Goal: Information Seeking & Learning: Check status

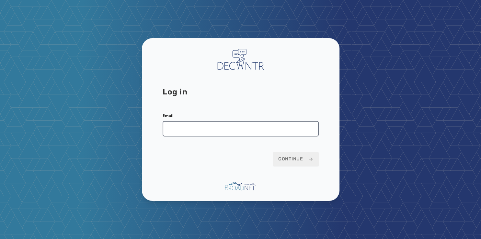
click at [179, 127] on input "Email" at bounding box center [241, 129] width 156 height 16
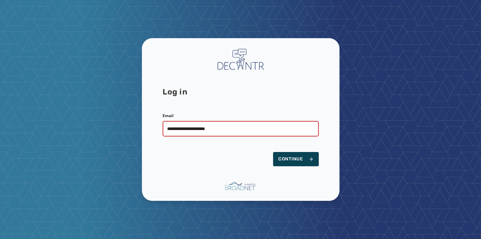
type input "**********"
click at [293, 160] on span "Continue" at bounding box center [295, 159] width 35 height 6
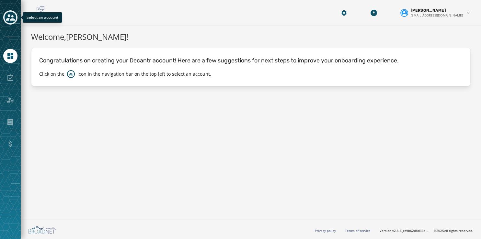
click at [10, 17] on icon "Toggle account select drawer" at bounding box center [10, 17] width 9 height 6
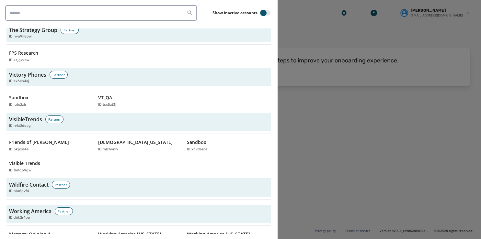
scroll to position [1990, 0]
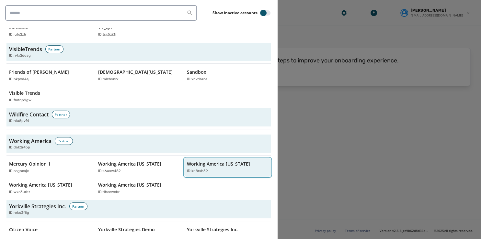
click at [196, 169] on p "ID: kn8rxh59" at bounding box center [197, 172] width 21 height 6
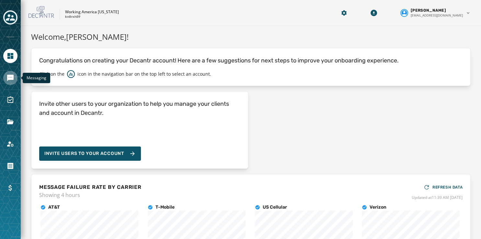
click at [9, 76] on icon "Navigate to Messaging" at bounding box center [10, 78] width 6 height 6
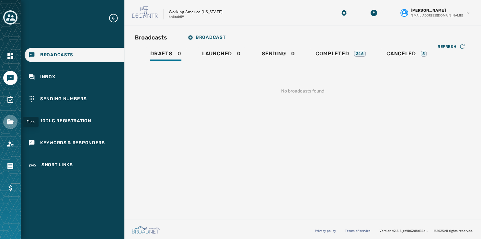
click at [8, 125] on icon "Navigate to Files" at bounding box center [10, 122] width 8 height 8
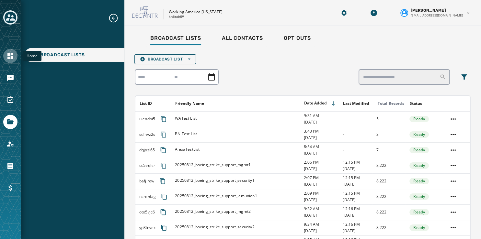
click at [11, 55] on icon "Navigate to Home" at bounding box center [10, 56] width 6 height 6
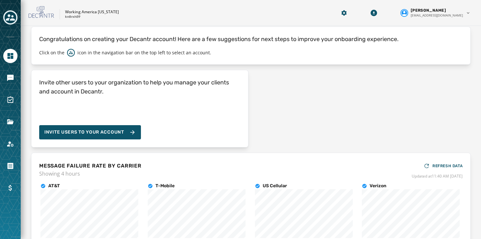
scroll to position [21, 0]
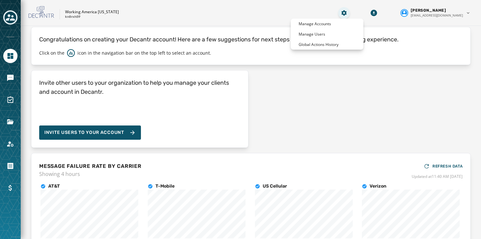
click at [358, 15] on html "Skip To Main Content Working America Ohio kn8rxh59 Susan Fullerton sfullerton@b…" at bounding box center [240, 119] width 481 height 239
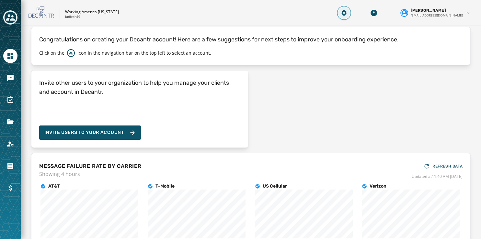
click at [358, 15] on html "Skip To Main Content Working America Ohio kn8rxh59 Susan Fullerton sfullerton@b…" at bounding box center [240, 119] width 481 height 239
click at [10, 76] on icon "Navigate to Messaging" at bounding box center [10, 78] width 6 height 6
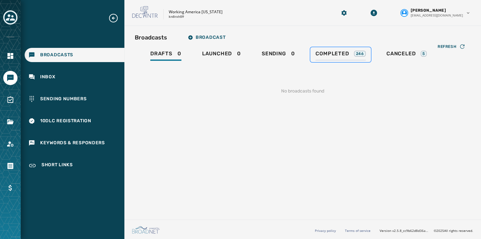
click at [337, 54] on span "Completed" at bounding box center [331, 54] width 33 height 6
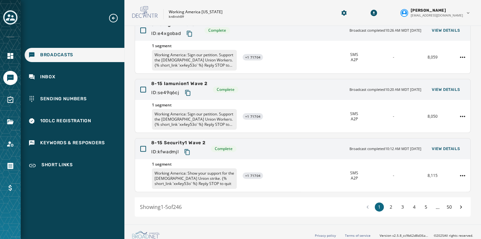
scroll to position [193, 0]
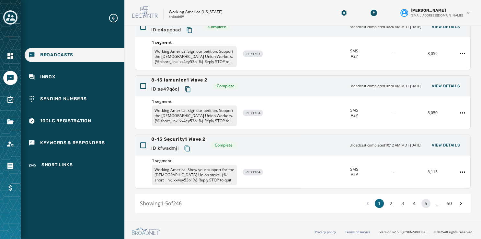
click at [421, 202] on button "5" at bounding box center [425, 203] width 9 height 9
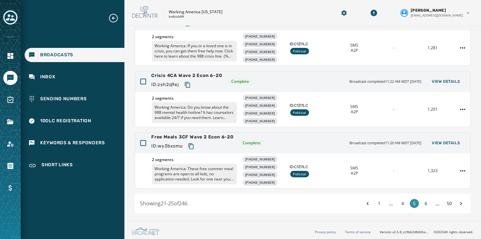
click at [421, 202] on button "6" at bounding box center [425, 203] width 9 height 9
click at [421, 202] on button "7" at bounding box center [425, 203] width 9 height 9
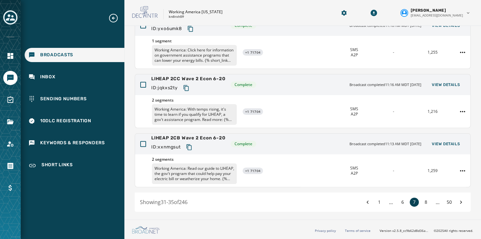
scroll to position [193, 0]
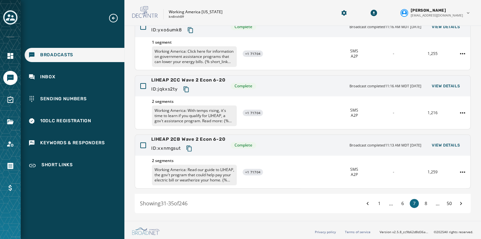
click at [421, 202] on button "8" at bounding box center [425, 203] width 9 height 9
click at [421, 202] on button "9" at bounding box center [425, 203] width 9 height 9
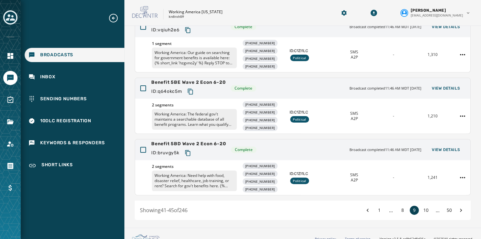
scroll to position [200, 0]
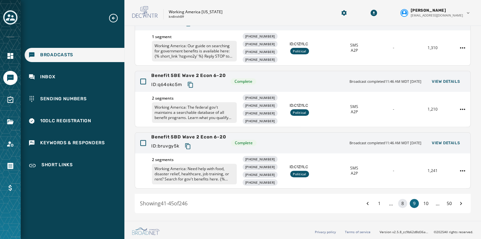
click at [398, 202] on button "8" at bounding box center [402, 203] width 9 height 9
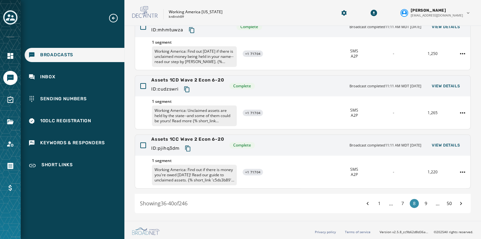
click at [398, 202] on button "7" at bounding box center [402, 203] width 9 height 9
click at [398, 202] on button "6" at bounding box center [402, 203] width 9 height 9
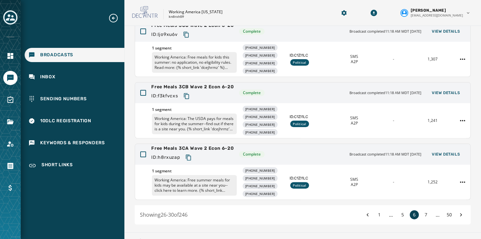
scroll to position [204, 0]
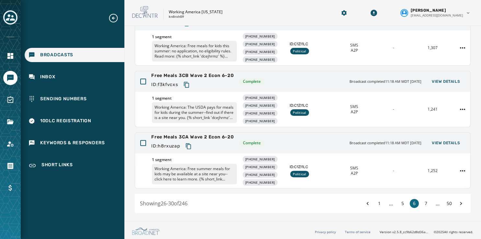
click at [398, 202] on button "5" at bounding box center [402, 203] width 9 height 9
click at [398, 202] on button "4" at bounding box center [402, 203] width 9 height 9
click at [398, 202] on button "3" at bounding box center [402, 203] width 9 height 9
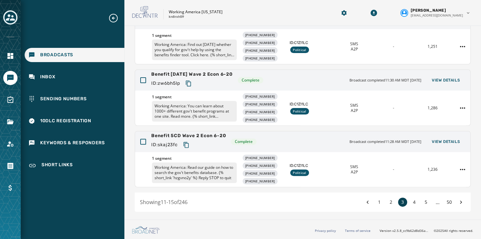
scroll to position [200, 0]
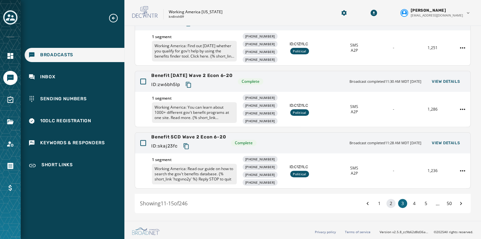
click at [387, 202] on button "2" at bounding box center [390, 203] width 9 height 9
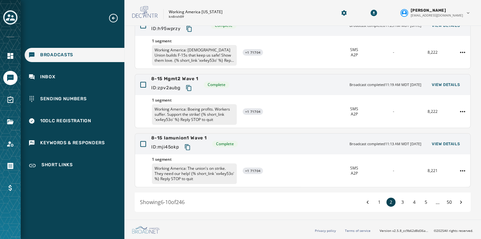
scroll to position [193, 0]
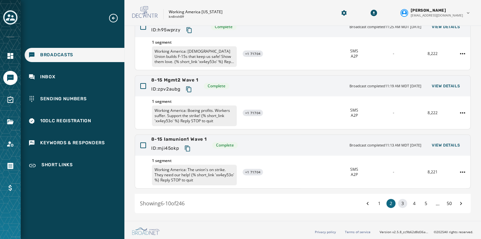
click at [398, 201] on button "3" at bounding box center [402, 203] width 9 height 9
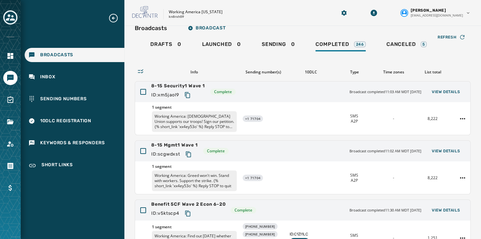
scroll to position [6, 0]
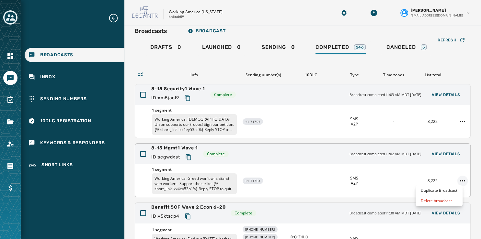
click at [461, 179] on html "Broadcasts Inbox Sending Numbers 10DLC Registration Keywords & Responders Short…" at bounding box center [240, 119] width 481 height 239
click at [143, 154] on div at bounding box center [143, 154] width 6 height 6
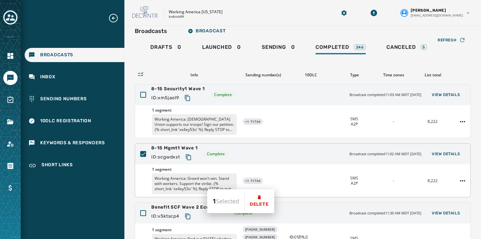
click at [143, 154] on icon at bounding box center [143, 154] width 6 height 6
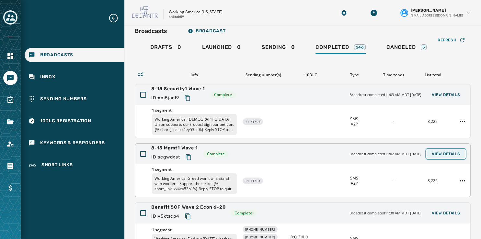
click at [444, 153] on span "View Details" at bounding box center [446, 154] width 28 height 5
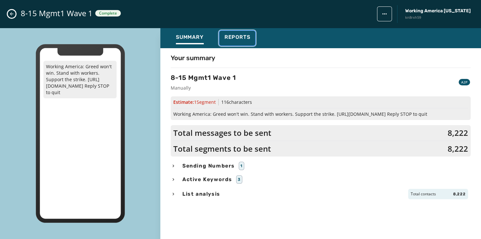
click at [233, 36] on span "Reports" at bounding box center [237, 37] width 26 height 6
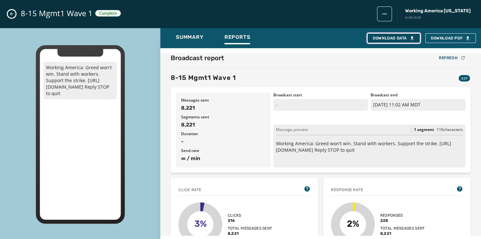
click at [408, 38] on div "Download Data" at bounding box center [394, 38] width 42 height 5
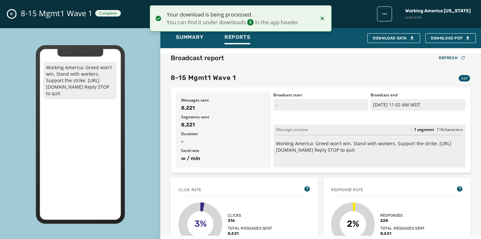
click at [8, 13] on button "Close admin drawer" at bounding box center [12, 14] width 8 height 8
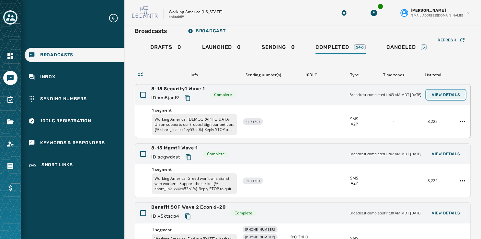
click at [437, 94] on span "View Details" at bounding box center [446, 94] width 28 height 5
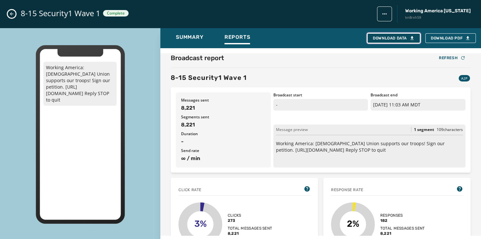
click at [396, 37] on div "Download Data" at bounding box center [394, 38] width 42 height 5
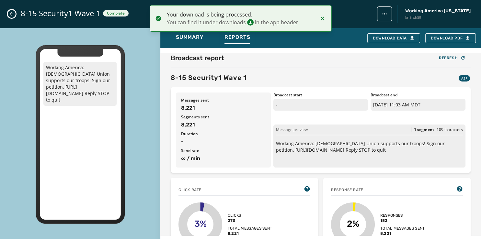
click at [9, 12] on icon "Close admin drawer" at bounding box center [11, 13] width 5 height 5
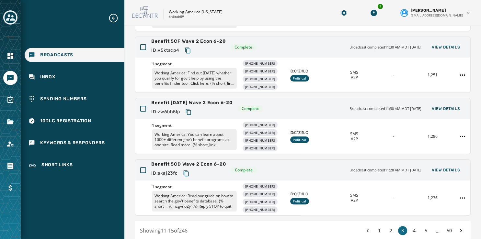
scroll to position [200, 0]
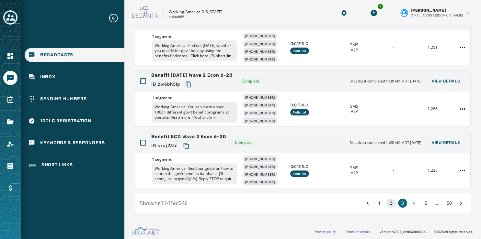
click at [386, 204] on button "2" at bounding box center [390, 203] width 9 height 9
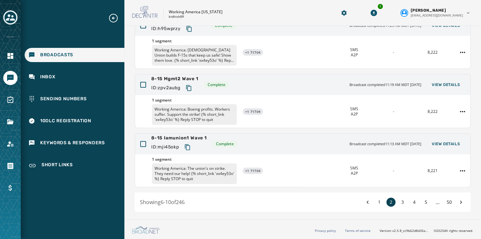
scroll to position [193, 0]
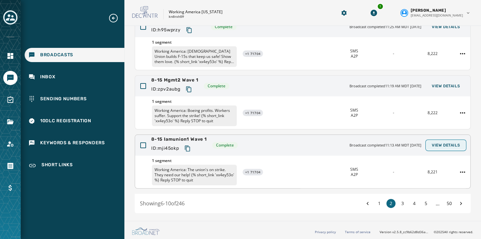
click at [442, 143] on span "View Details" at bounding box center [446, 145] width 28 height 5
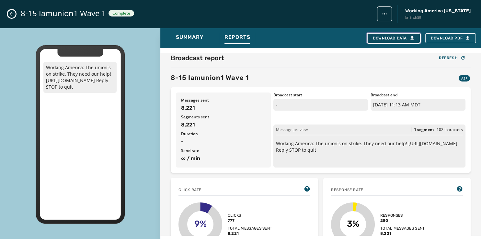
click at [391, 36] on div "Download Data" at bounding box center [394, 38] width 42 height 5
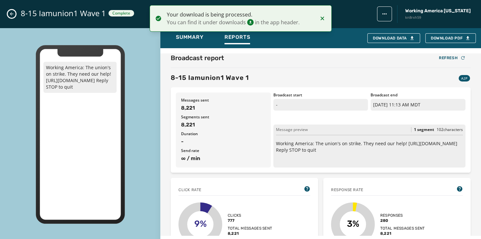
click at [11, 14] on icon "Close admin drawer" at bounding box center [12, 14] width 4 height 4
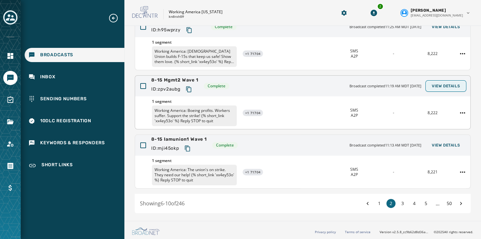
click at [448, 84] on span "View Details" at bounding box center [446, 86] width 28 height 5
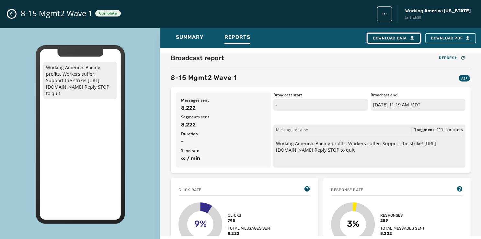
click at [403, 36] on div "Download Data" at bounding box center [394, 38] width 42 height 5
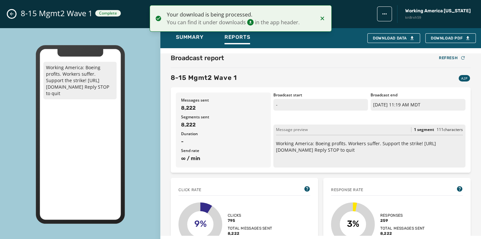
click at [8, 10] on div "8-15 Mgmt2 Wave 1 Complete Working America Ohio kn8rxh59" at bounding box center [240, 14] width 481 height 28
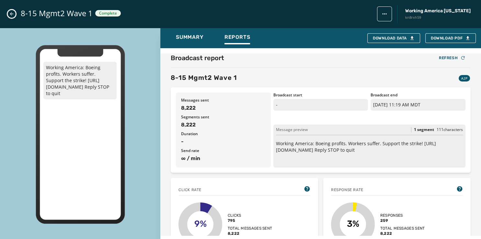
click at [10, 14] on icon "Close admin drawer" at bounding box center [11, 13] width 5 height 5
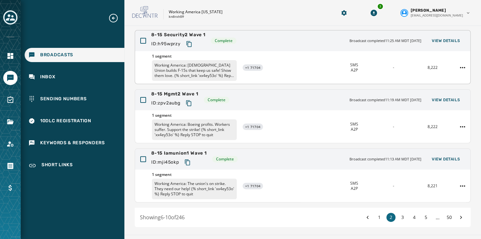
scroll to position [178, 0]
click at [444, 38] on button "View Details" at bounding box center [446, 41] width 39 height 9
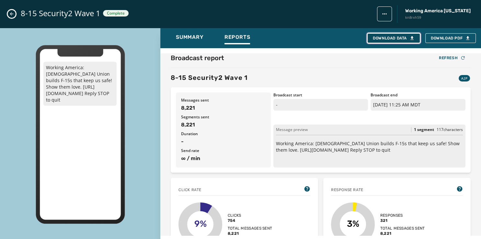
click at [411, 35] on button "Download Data" at bounding box center [393, 38] width 53 height 10
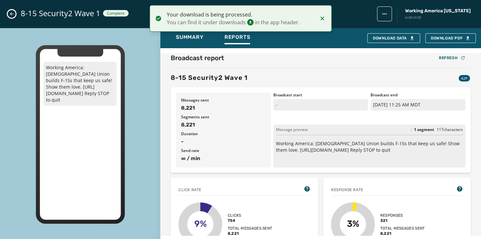
click at [11, 14] on icon "Close admin drawer" at bounding box center [11, 13] width 5 height 5
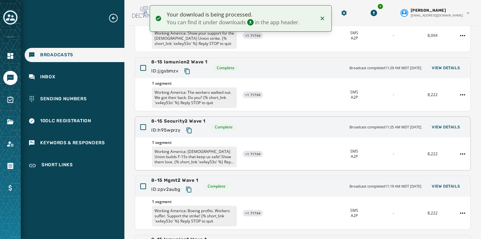
scroll to position [92, 0]
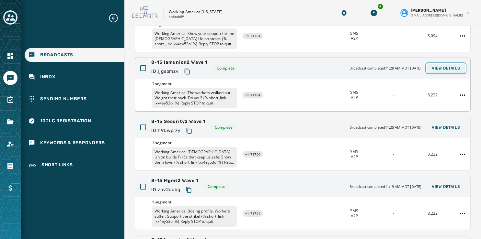
click at [437, 66] on span "View Details" at bounding box center [446, 68] width 28 height 5
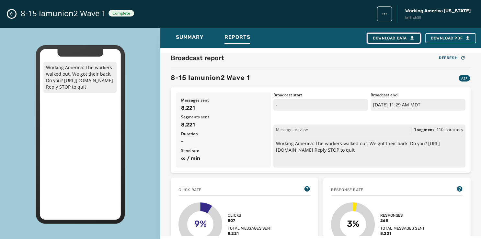
click at [384, 36] on div "Download Data" at bounding box center [394, 38] width 42 height 5
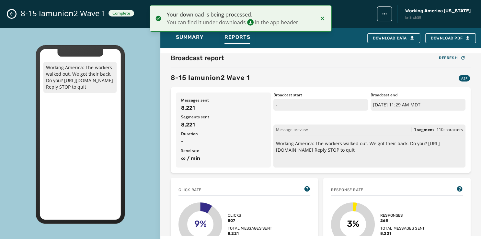
click at [12, 15] on icon "Close admin drawer" at bounding box center [11, 13] width 5 height 5
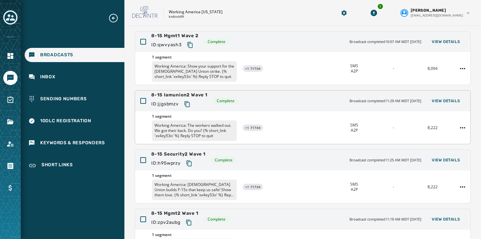
scroll to position [0, 0]
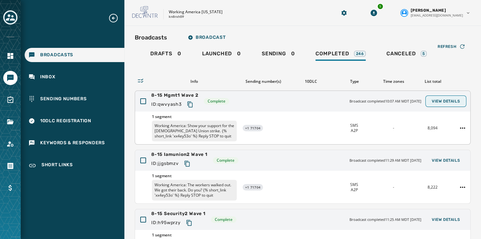
click at [433, 100] on span "View Details" at bounding box center [446, 101] width 28 height 5
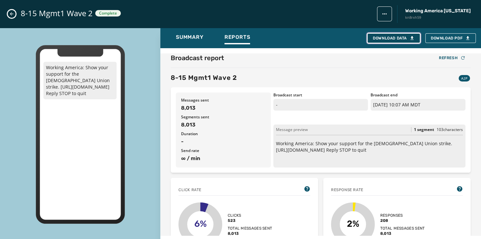
click at [390, 36] on div "Download Data" at bounding box center [394, 38] width 42 height 5
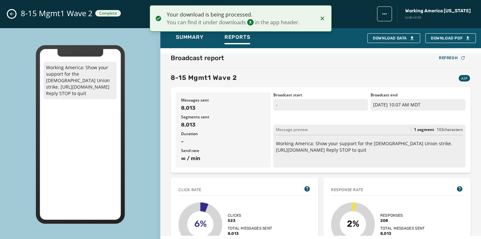
click at [11, 14] on icon "Close admin drawer" at bounding box center [12, 14] width 4 height 4
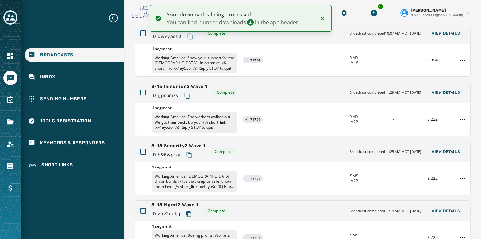
scroll to position [193, 0]
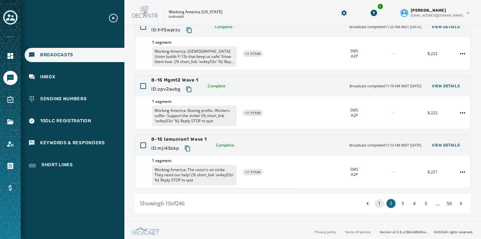
click at [375, 204] on button "1" at bounding box center [379, 203] width 9 height 9
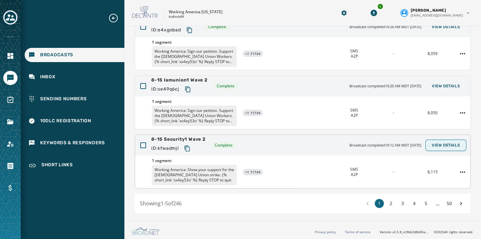
click at [434, 145] on span "View Details" at bounding box center [446, 145] width 28 height 5
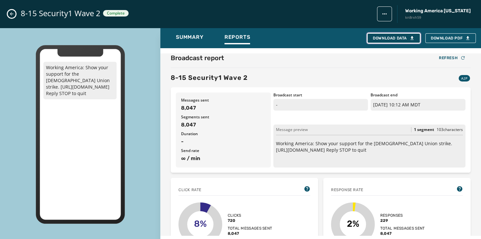
click at [386, 33] on button "Download Data" at bounding box center [393, 38] width 53 height 10
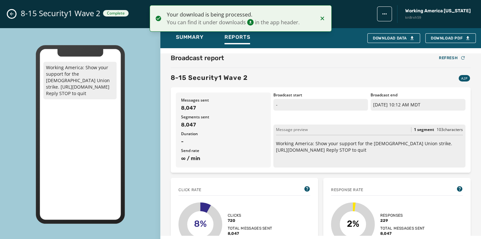
click at [10, 12] on icon "Close admin drawer" at bounding box center [11, 13] width 5 height 5
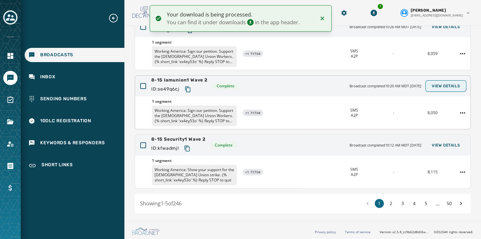
click at [434, 85] on span "View Details" at bounding box center [446, 86] width 28 height 5
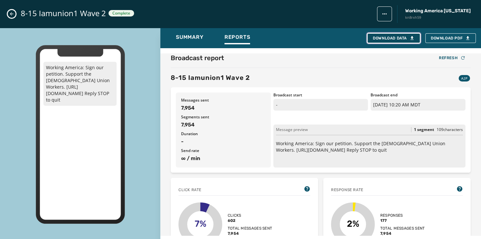
click at [393, 38] on div "Download Data" at bounding box center [394, 38] width 42 height 5
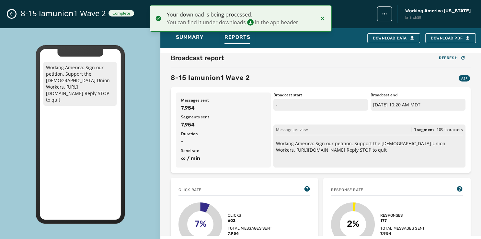
click at [13, 13] on icon "Close admin drawer" at bounding box center [11, 13] width 5 height 5
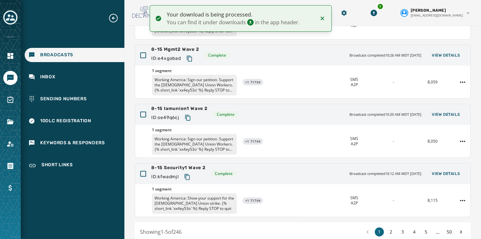
scroll to position [156, 0]
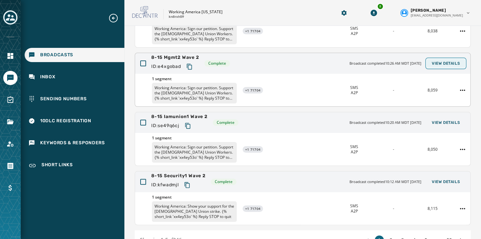
click at [432, 61] on span "View Details" at bounding box center [446, 63] width 28 height 5
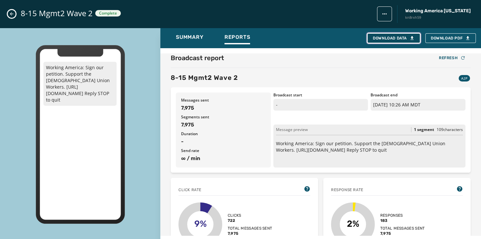
click at [392, 38] on div "Download Data" at bounding box center [394, 38] width 42 height 5
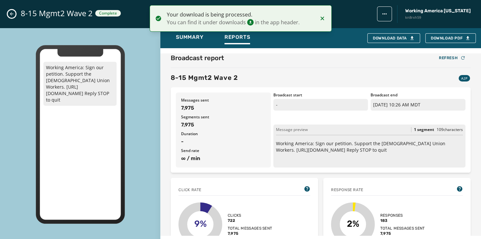
click at [10, 15] on icon "Close admin drawer" at bounding box center [11, 13] width 5 height 5
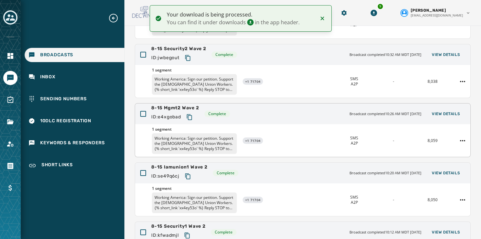
scroll to position [105, 0]
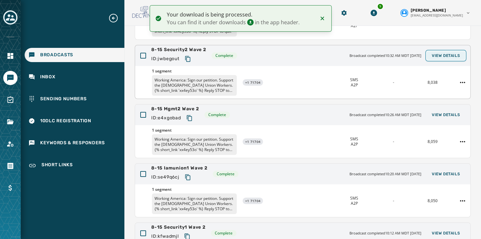
click at [432, 54] on span "View Details" at bounding box center [446, 55] width 28 height 5
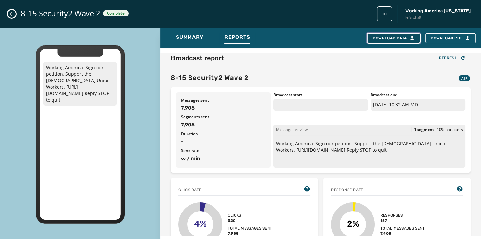
click at [409, 38] on icon "button" at bounding box center [411, 38] width 5 height 5
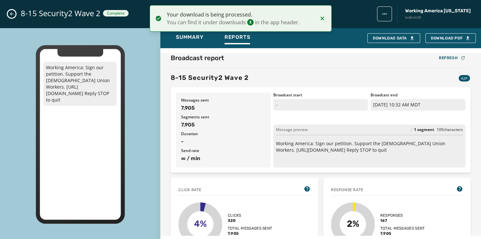
click at [12, 13] on icon "Close admin drawer" at bounding box center [11, 13] width 5 height 5
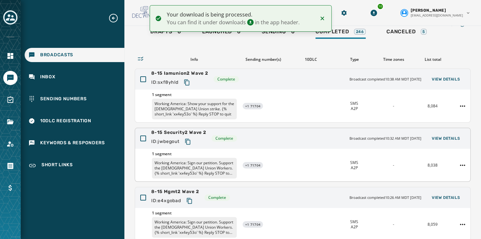
scroll to position [22, 0]
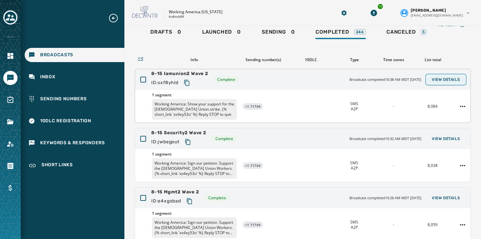
click at [442, 81] on span "View Details" at bounding box center [446, 79] width 28 height 5
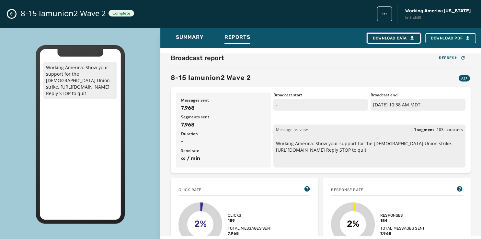
click at [385, 36] on div "Download Data" at bounding box center [394, 38] width 42 height 5
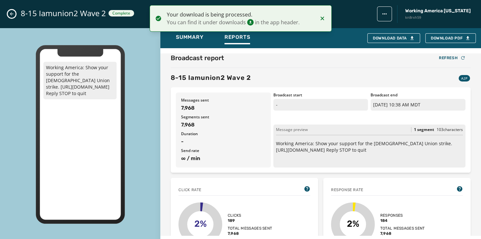
click at [14, 17] on button "Close admin drawer" at bounding box center [12, 14] width 8 height 8
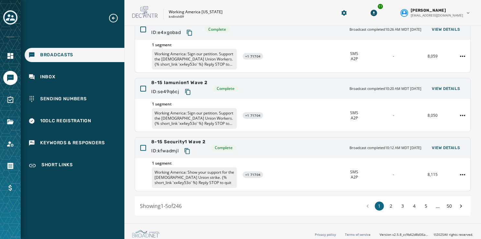
scroll to position [193, 0]
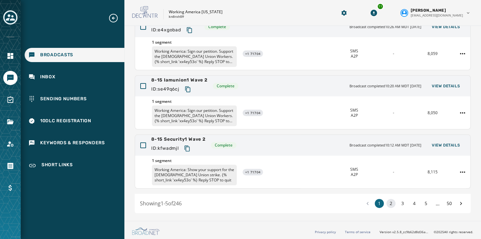
click at [387, 203] on button "2" at bounding box center [390, 203] width 9 height 9
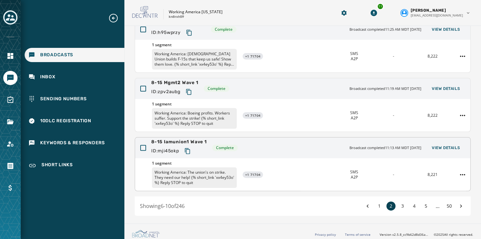
scroll to position [193, 0]
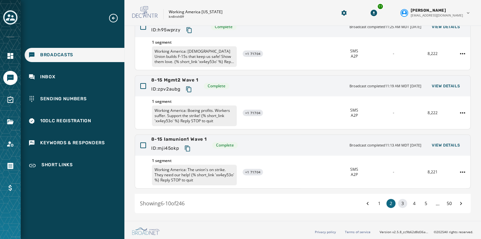
click at [398, 202] on button "3" at bounding box center [402, 203] width 9 height 9
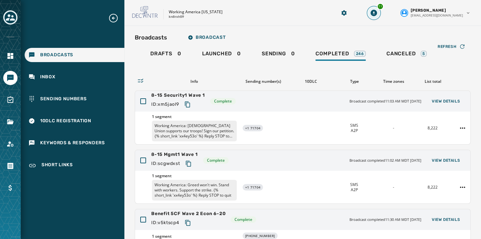
click at [377, 15] on icon "Download Menu" at bounding box center [373, 13] width 6 height 6
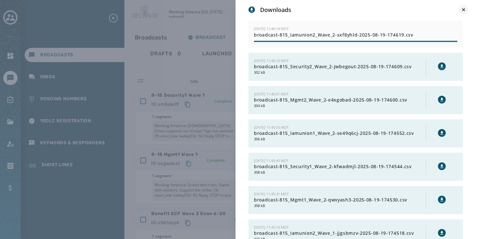
click at [464, 9] on icon at bounding box center [463, 9] width 3 height 3
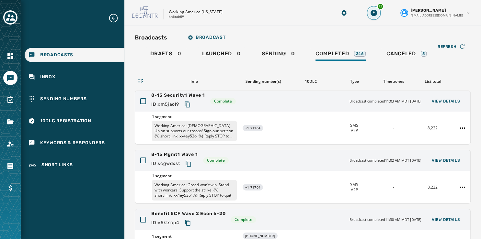
click at [377, 13] on icon "Download Menu" at bounding box center [373, 13] width 6 height 6
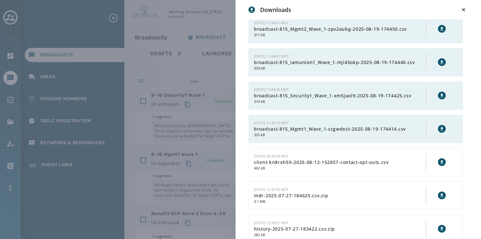
scroll to position [273, 0]
click at [439, 126] on icon at bounding box center [441, 128] width 5 height 5
click at [440, 94] on icon at bounding box center [441, 95] width 3 height 4
click at [439, 60] on icon at bounding box center [441, 61] width 5 height 5
click at [438, 30] on button at bounding box center [442, 29] width 8 height 8
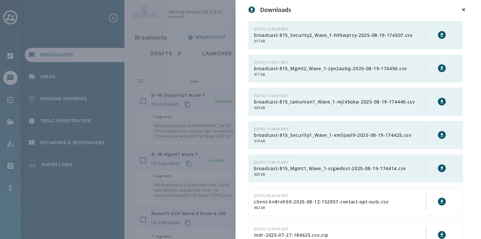
scroll to position [229, 0]
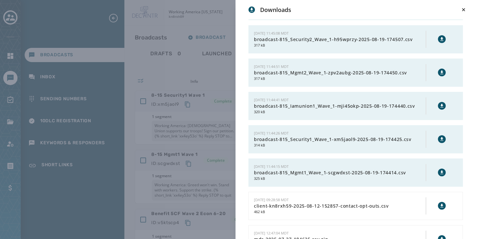
click at [439, 37] on icon at bounding box center [441, 39] width 5 height 5
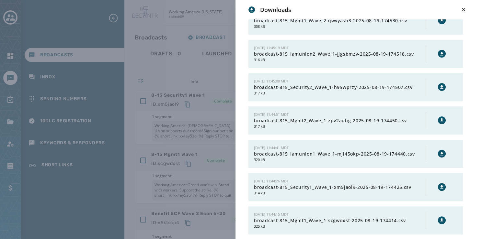
scroll to position [179, 0]
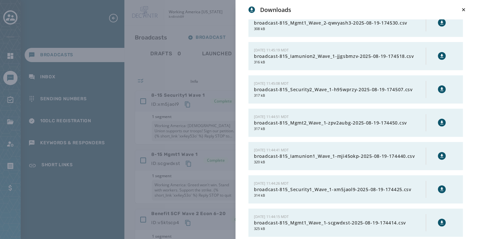
click at [439, 53] on icon at bounding box center [441, 55] width 5 height 5
click at [440, 21] on icon at bounding box center [441, 23] width 3 height 4
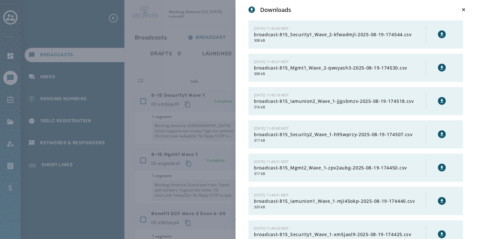
scroll to position [131, 0]
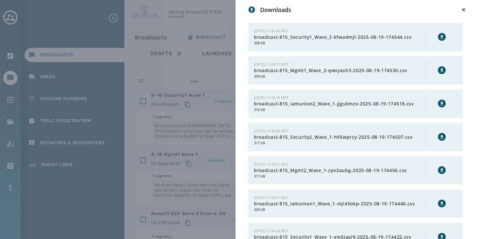
click at [439, 34] on icon at bounding box center [441, 36] width 5 height 5
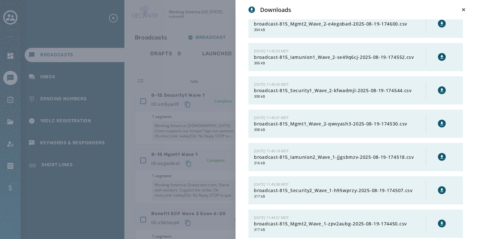
scroll to position [66, 0]
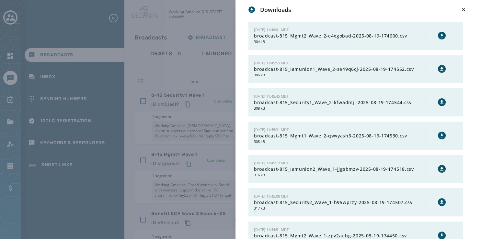
click at [440, 68] on icon at bounding box center [441, 69] width 3 height 4
click at [438, 32] on button at bounding box center [442, 36] width 8 height 8
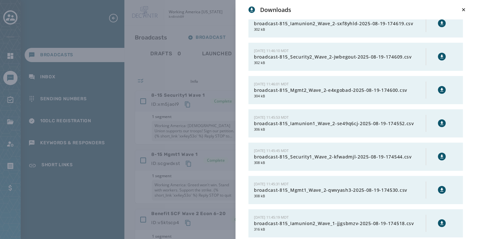
scroll to position [9, 0]
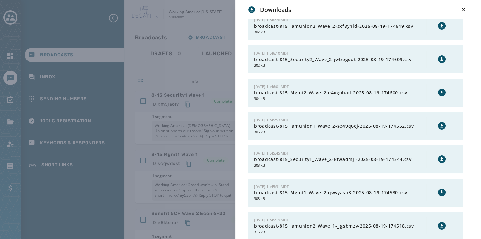
click at [440, 58] on icon at bounding box center [441, 59] width 3 height 4
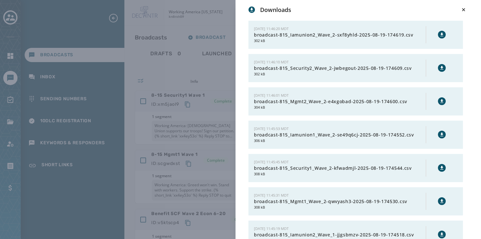
click at [439, 34] on icon at bounding box center [441, 34] width 5 height 5
click at [464, 8] on icon at bounding box center [463, 9] width 6 height 6
